Goal: Transaction & Acquisition: Subscribe to service/newsletter

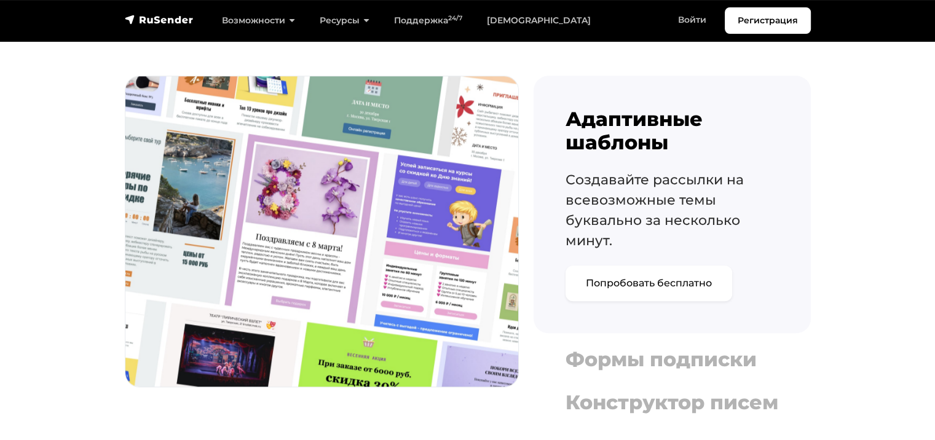
scroll to position [1476, 0]
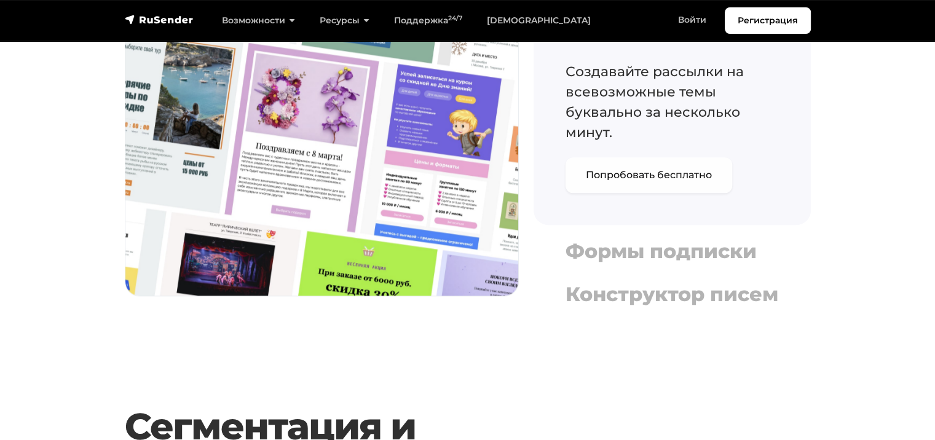
click at [615, 182] on link "Попробовать бесплатно" at bounding box center [649, 175] width 167 height 36
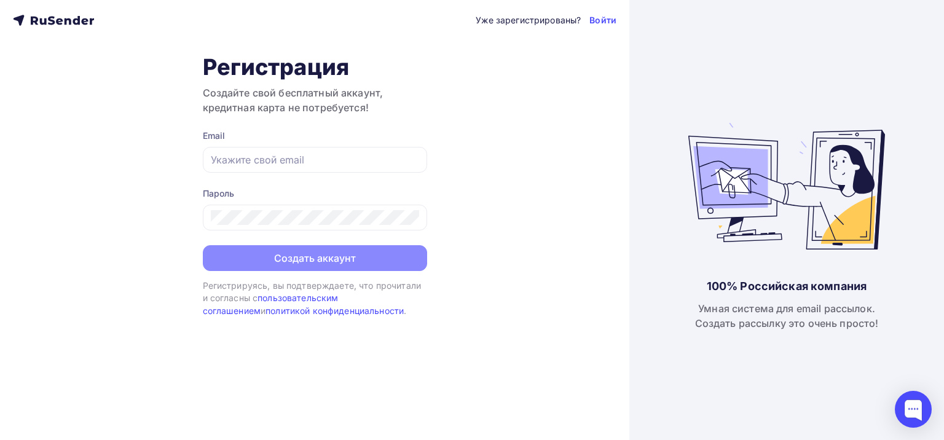
click at [224, 178] on form "Email Пароль Создать аккаунт" at bounding box center [315, 200] width 224 height 141
click at [227, 161] on input "text" at bounding box center [315, 159] width 208 height 15
type input "sunnq@mail.ru"
click at [277, 226] on div at bounding box center [315, 218] width 224 height 26
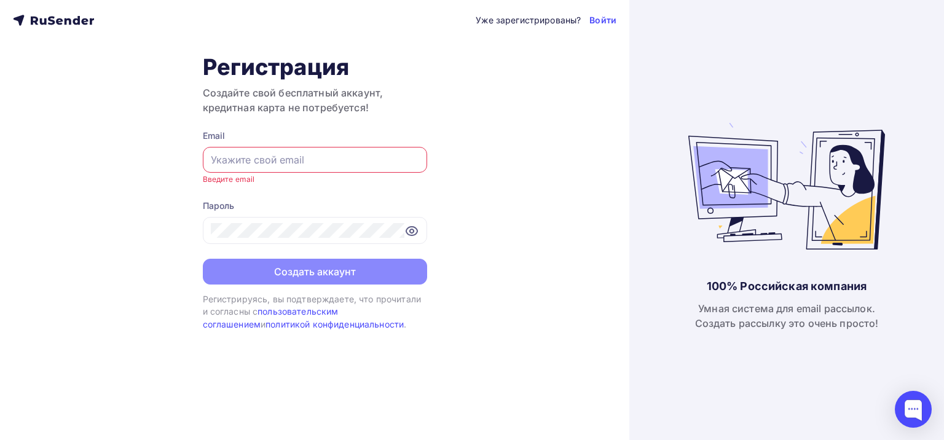
click at [313, 157] on input "text" at bounding box center [315, 159] width 208 height 15
type input "sunnq@mail.ru"
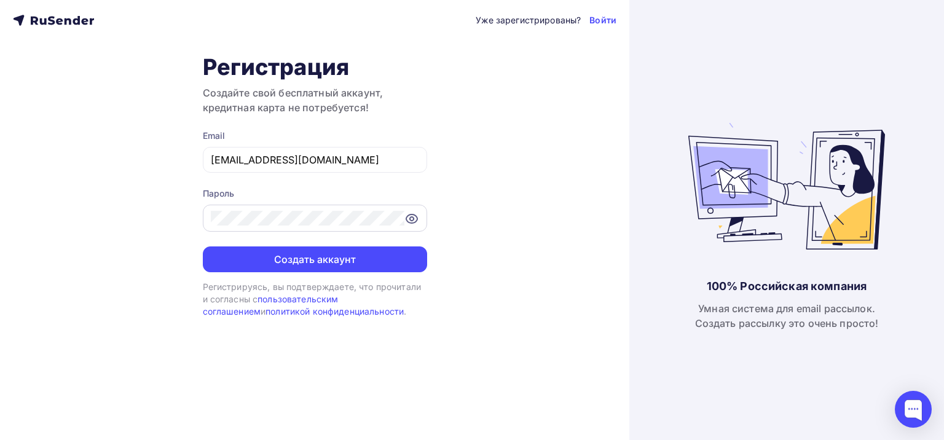
click at [406, 219] on icon at bounding box center [411, 219] width 11 height 9
click at [112, 194] on div "Уже зарегистрированы? Войти Регистрация Создайте свой бесплатный аккаунт, креди…" at bounding box center [315, 220] width 630 height 440
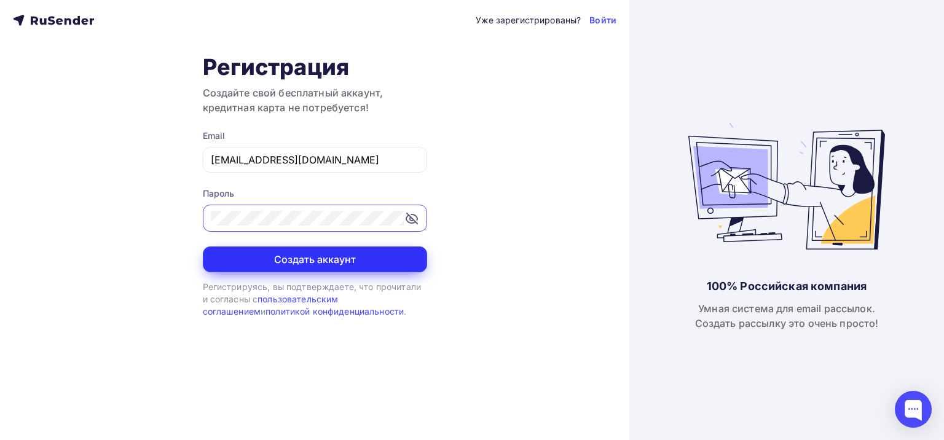
click at [341, 255] on button "Создать аккаунт" at bounding box center [315, 260] width 224 height 26
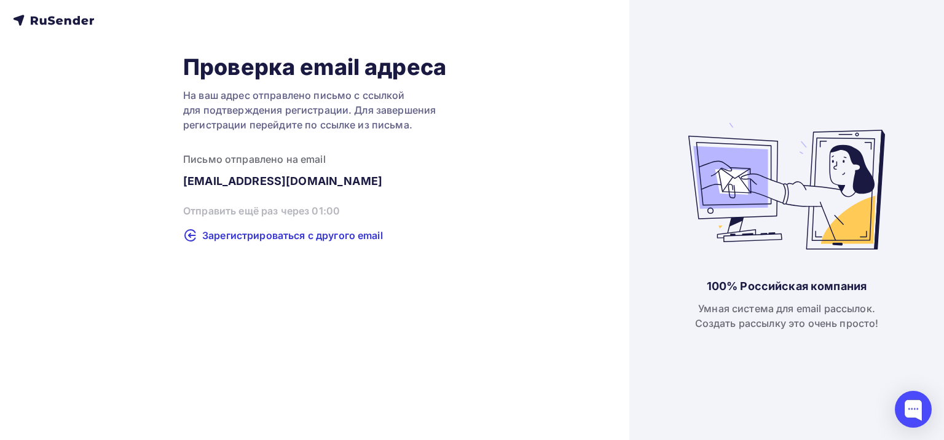
click at [456, 180] on div "Проверка email адреса На ваш адрес отправлено письмо с ссылкой для подтверждени…" at bounding box center [315, 147] width 604 height 189
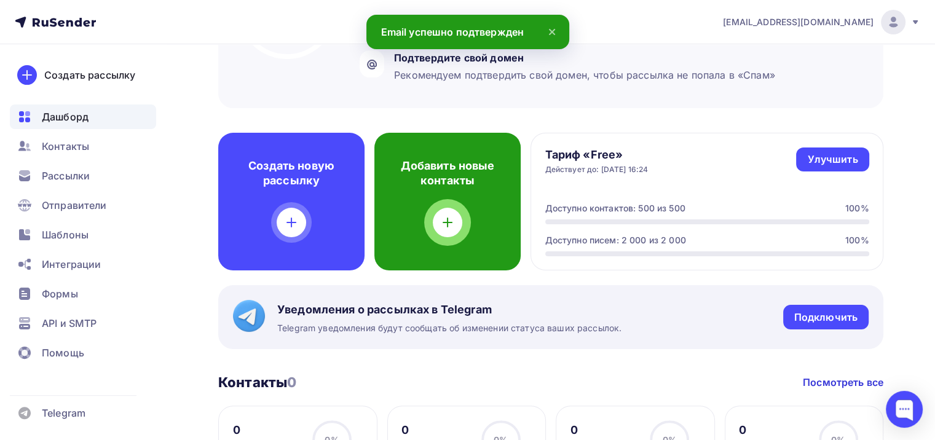
scroll to position [246, 0]
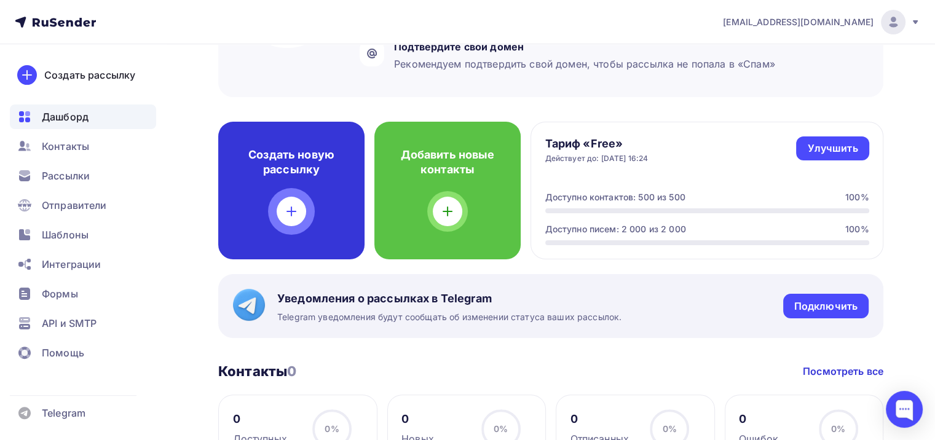
click at [294, 209] on icon at bounding box center [291, 211] width 15 height 15
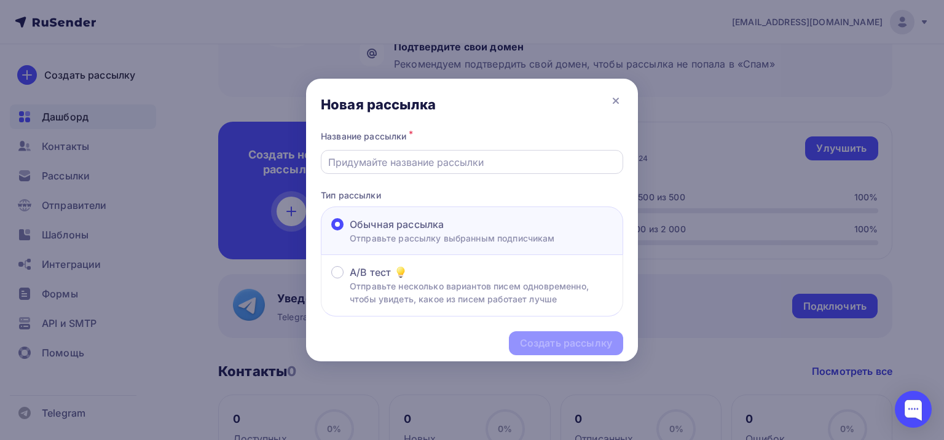
click at [363, 164] on input "text" at bounding box center [472, 162] width 288 height 15
paste input "Новый канал — кэшбэк 10%!"
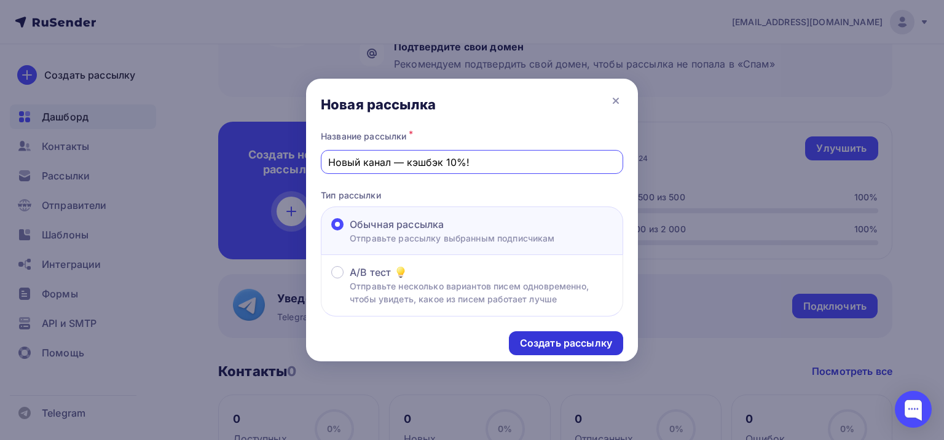
type input "Новый канал — кэшбэк 10%!"
click at [537, 352] on div "Создать рассылку" at bounding box center [566, 343] width 114 height 24
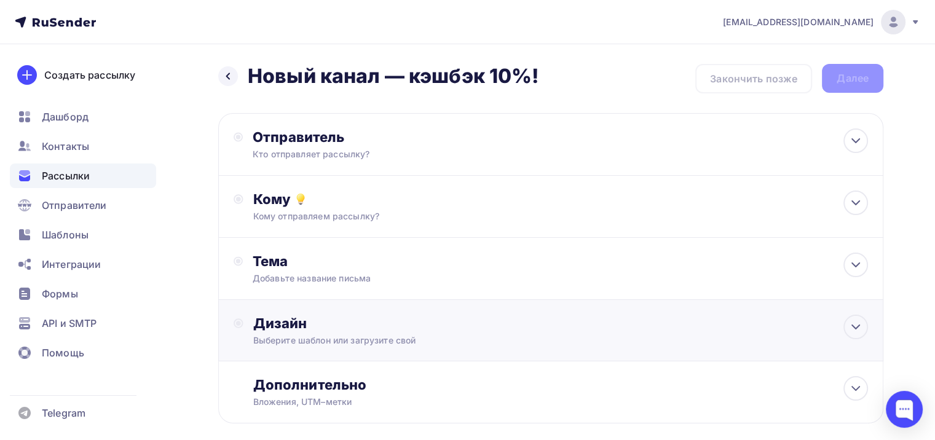
click at [427, 331] on div "Дизайн Выберите шаблон или загрузите свой" at bounding box center [560, 331] width 615 height 32
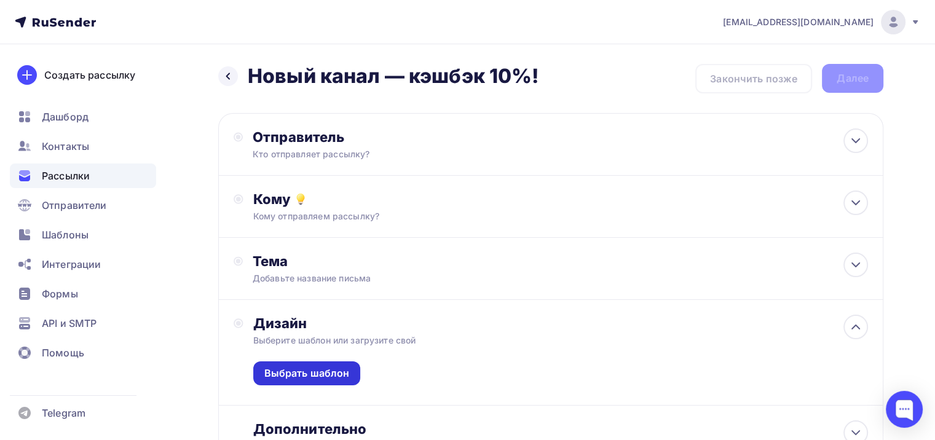
click at [340, 376] on div "Выбрать шаблон" at bounding box center [306, 373] width 85 height 14
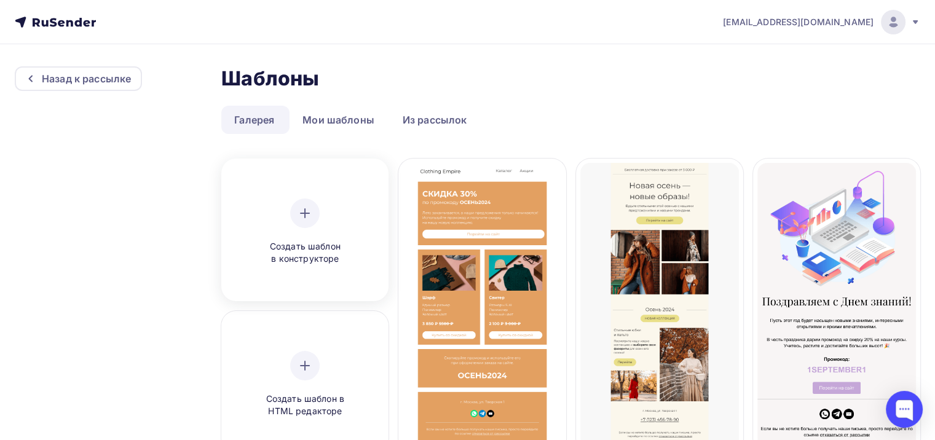
click at [295, 216] on div at bounding box center [305, 214] width 30 height 30
